Goal: Navigation & Orientation: Find specific page/section

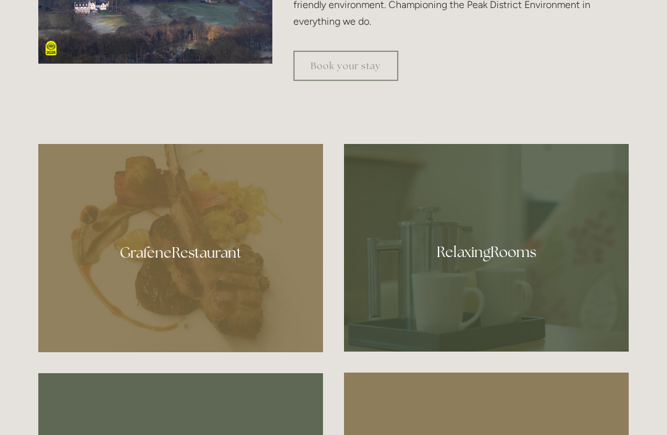
scroll to position [600, 0]
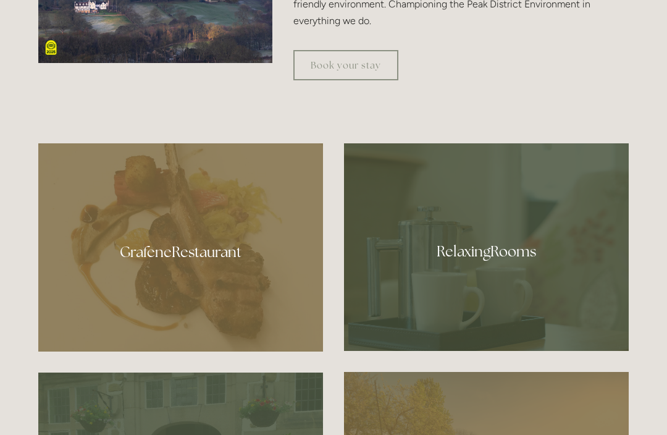
click at [217, 288] on div at bounding box center [180, 247] width 285 height 208
click at [239, 266] on div at bounding box center [180, 247] width 285 height 208
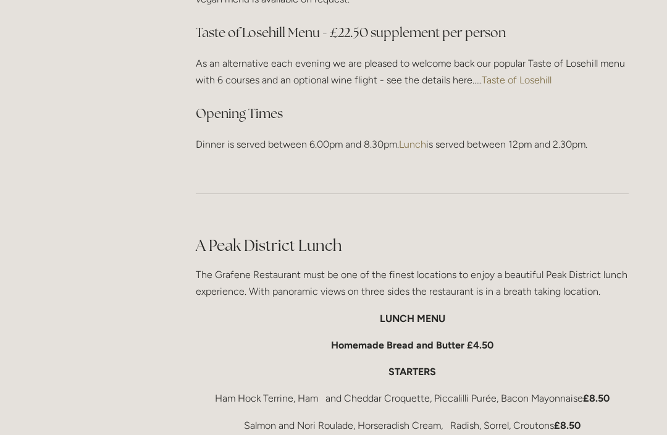
scroll to position [1796, 0]
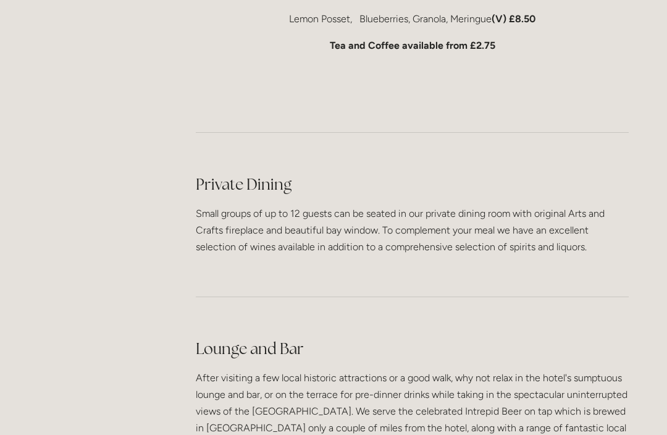
click at [615, 205] on p "Small groups of up to 12 guests can be seated in our private dining room with o…" at bounding box center [412, 230] width 433 height 51
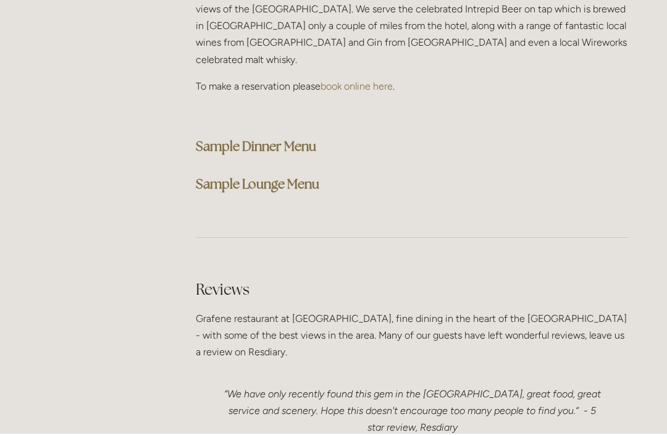
scroll to position [3222, 0]
click at [300, 138] on strong "Sample Dinner Menu" at bounding box center [256, 146] width 120 height 17
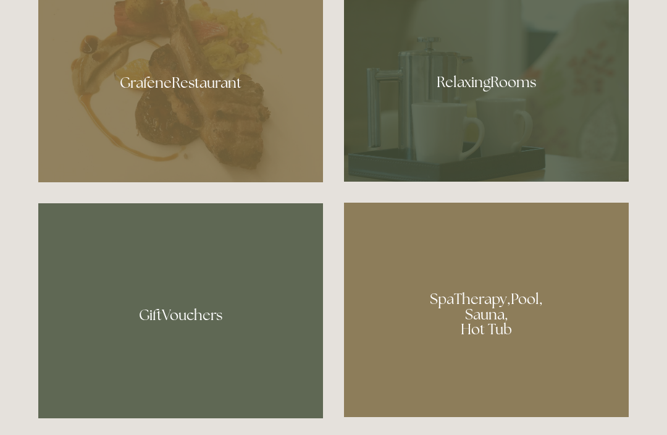
scroll to position [767, 0]
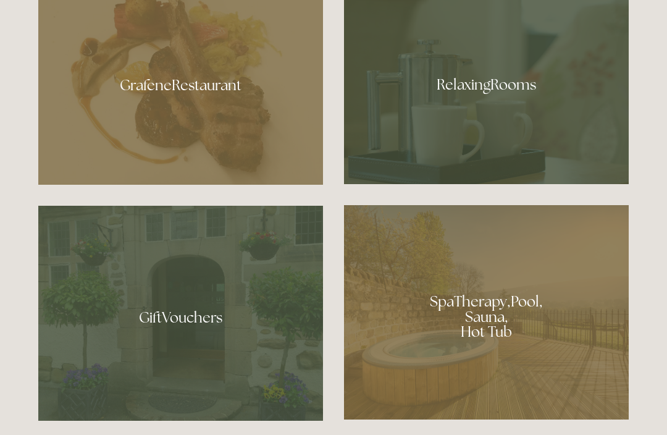
click at [506, 125] on div at bounding box center [486, 81] width 285 height 208
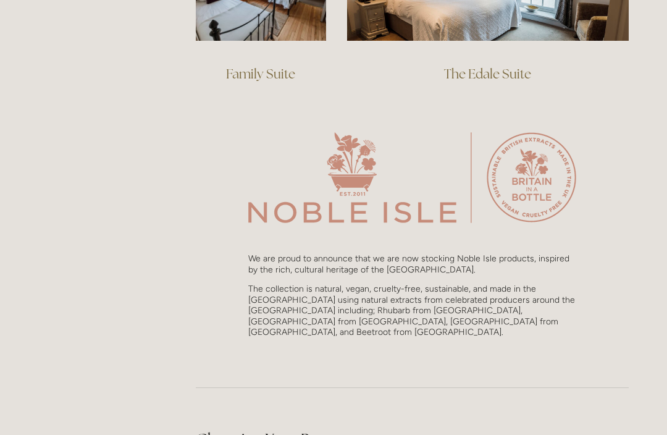
scroll to position [1100, 0]
